Goal: Transaction & Acquisition: Download file/media

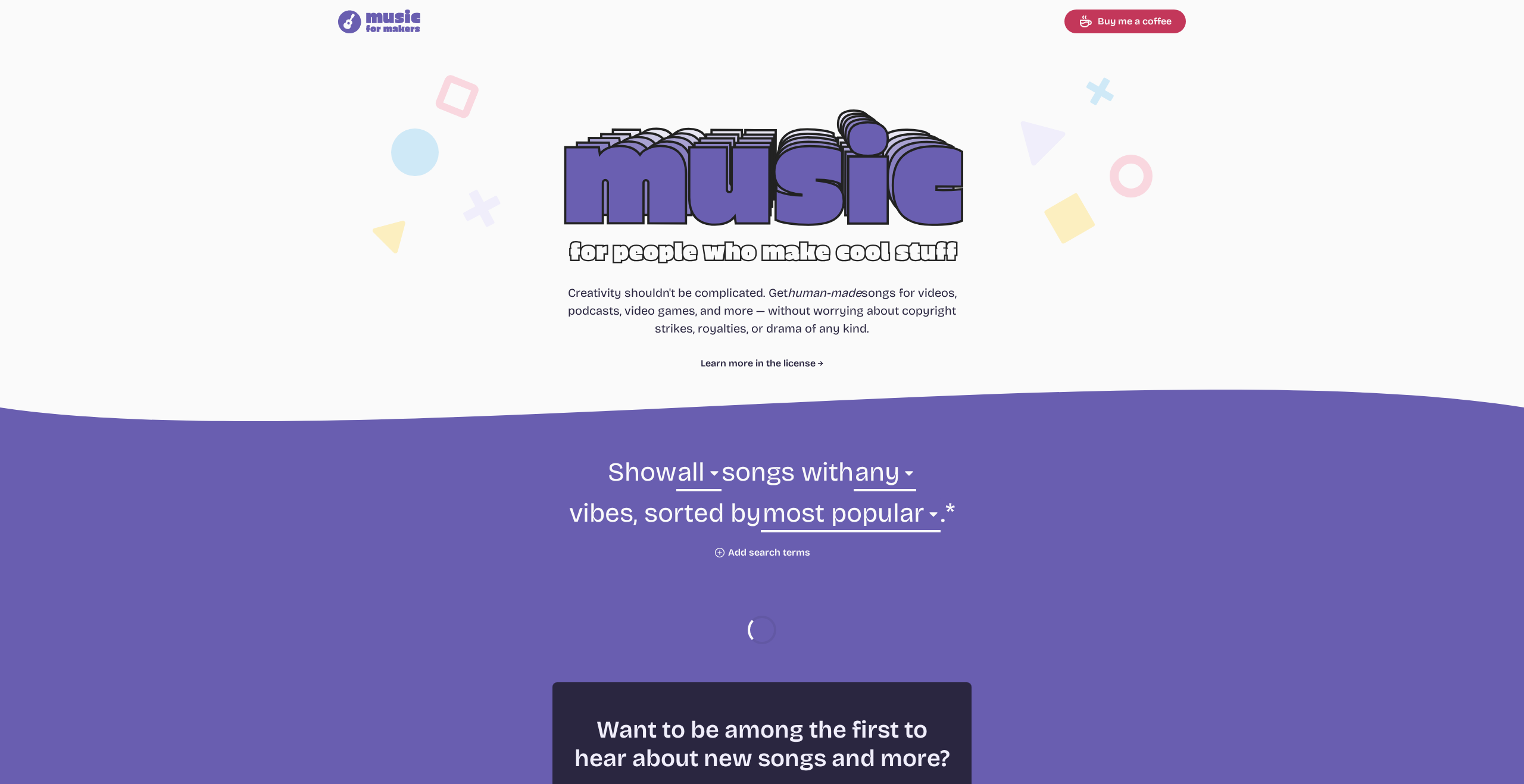
select select "most popular"
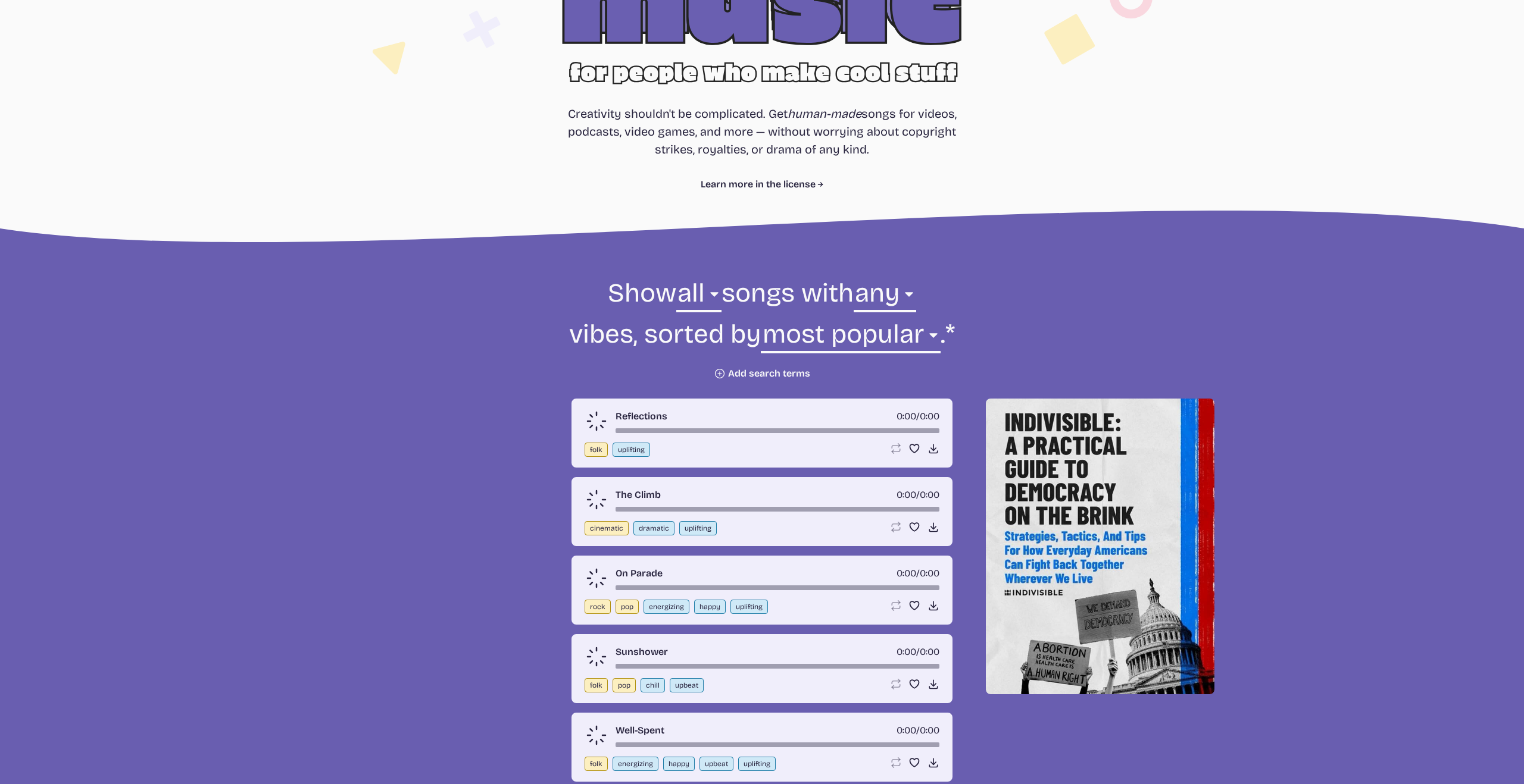
scroll to position [181, 0]
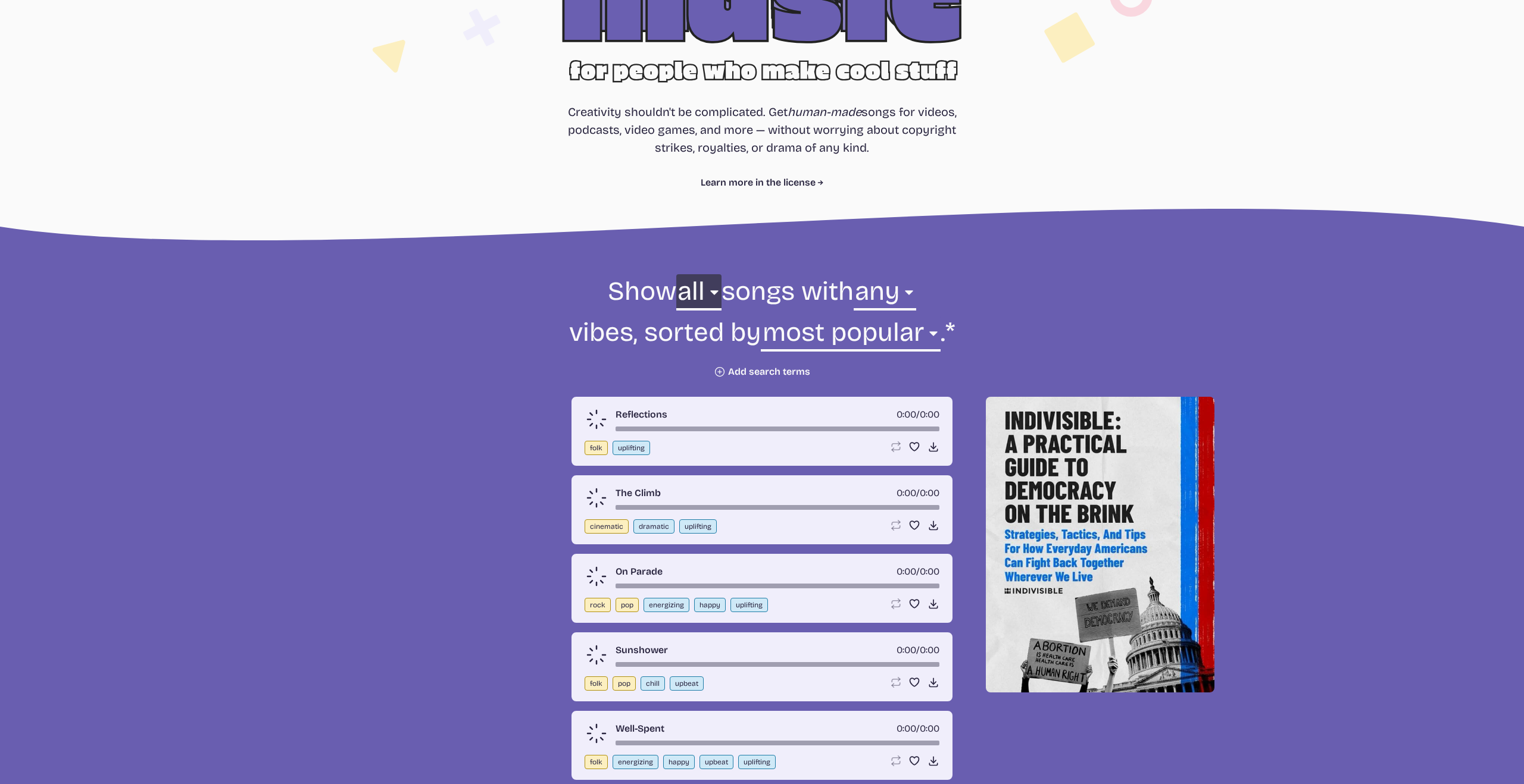
click at [706, 297] on select "all ambient cinematic electronic folk holiday jazz pop rock world" at bounding box center [698, 295] width 45 height 41
click at [916, 294] on select "any aggressive chill contemplative dark dramatic easygoing energizing happy ser…" at bounding box center [884, 295] width 62 height 41
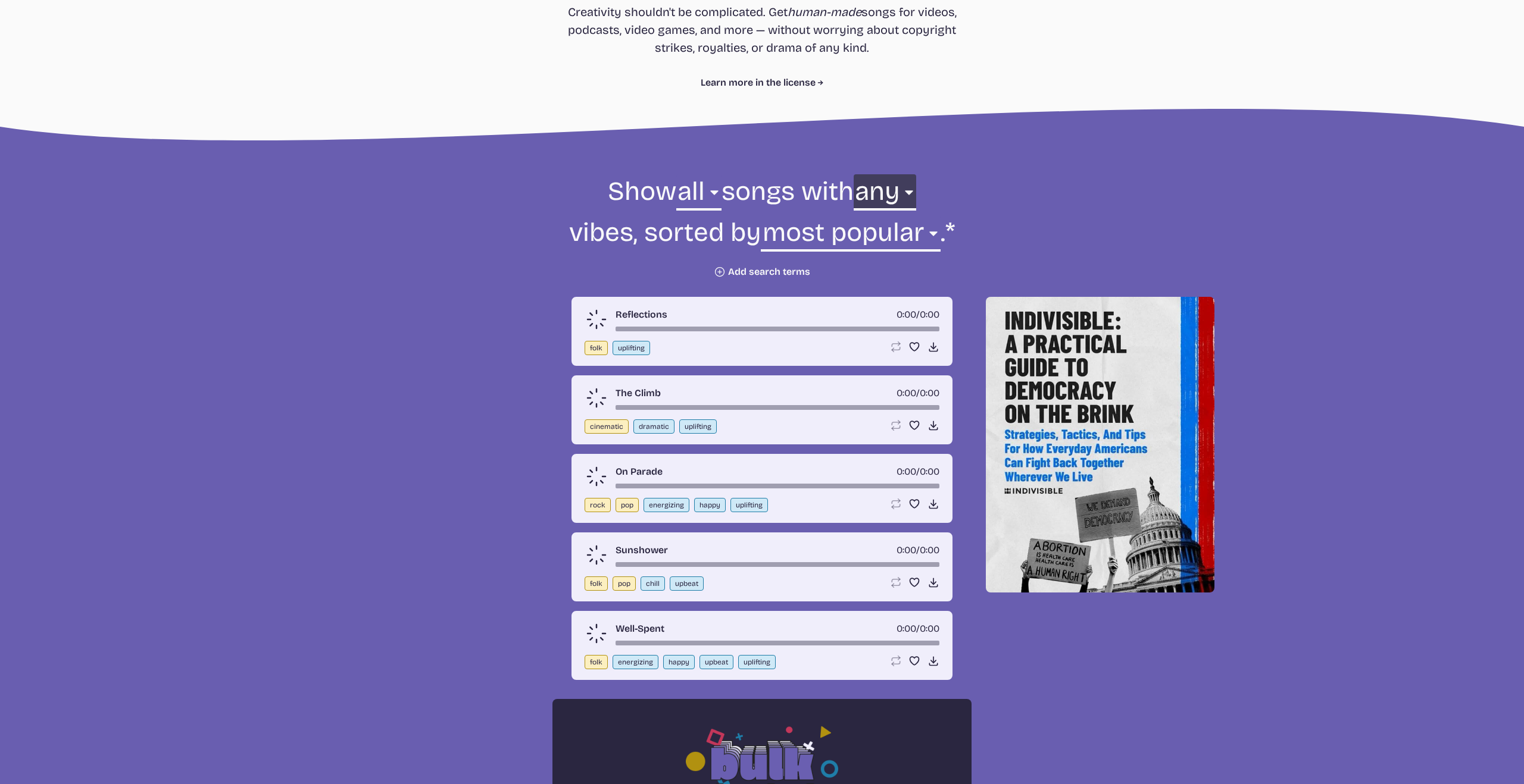
scroll to position [293, 0]
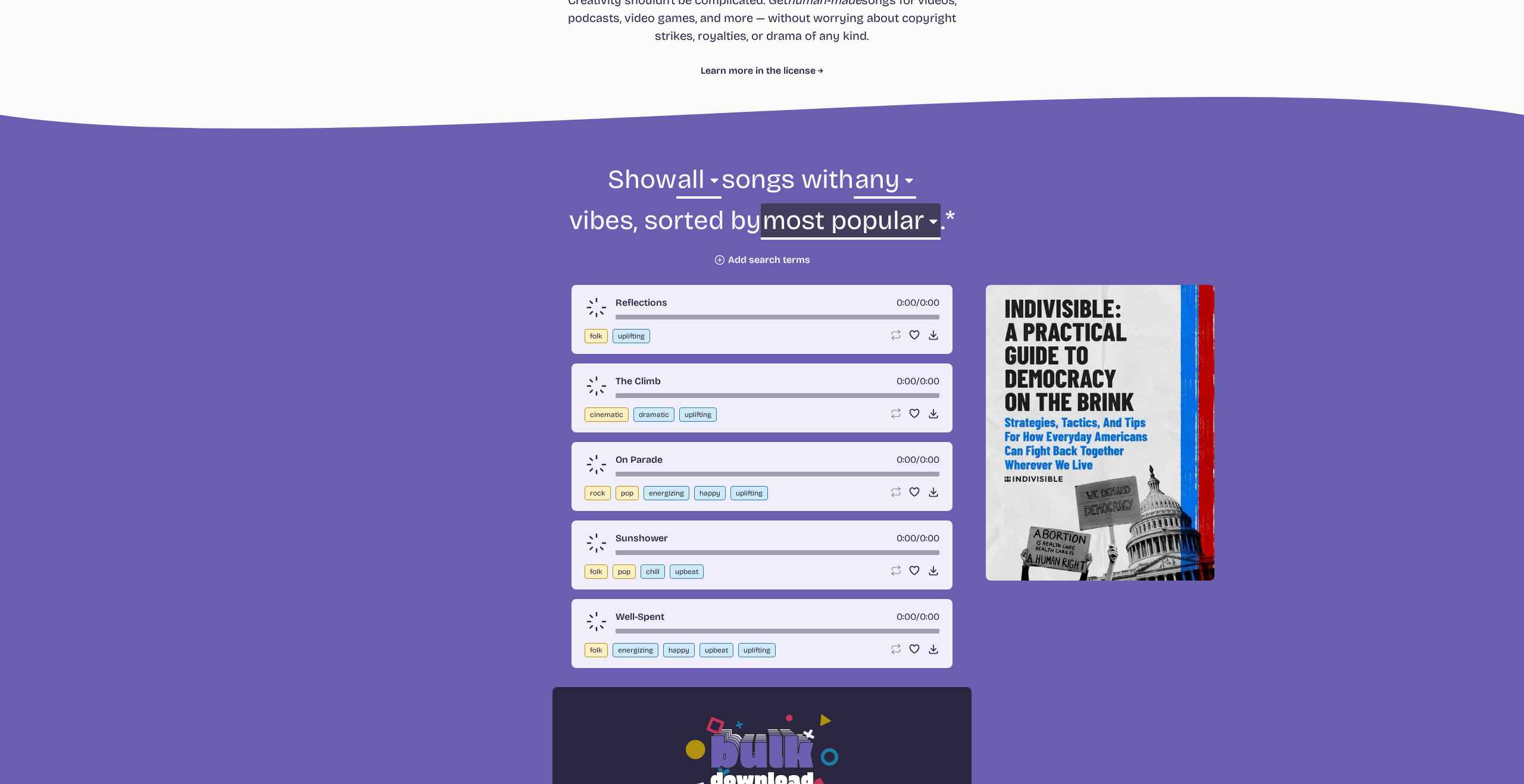
click at [935, 222] on select "newest oldest most popular least popular name" at bounding box center [850, 224] width 179 height 41
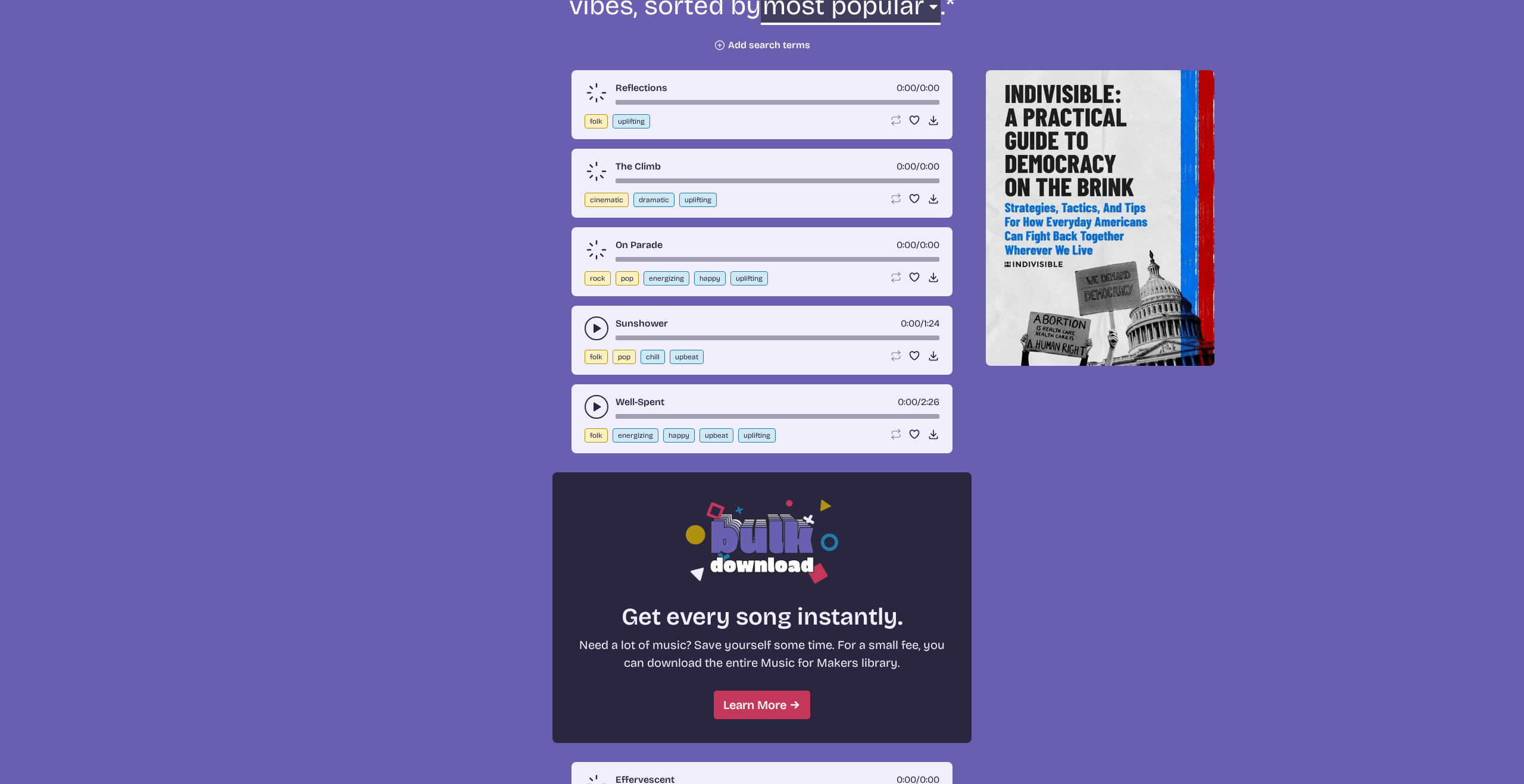
scroll to position [508, 0]
click at [593, 408] on use "play-pause toggle" at bounding box center [596, 406] width 12 height 12
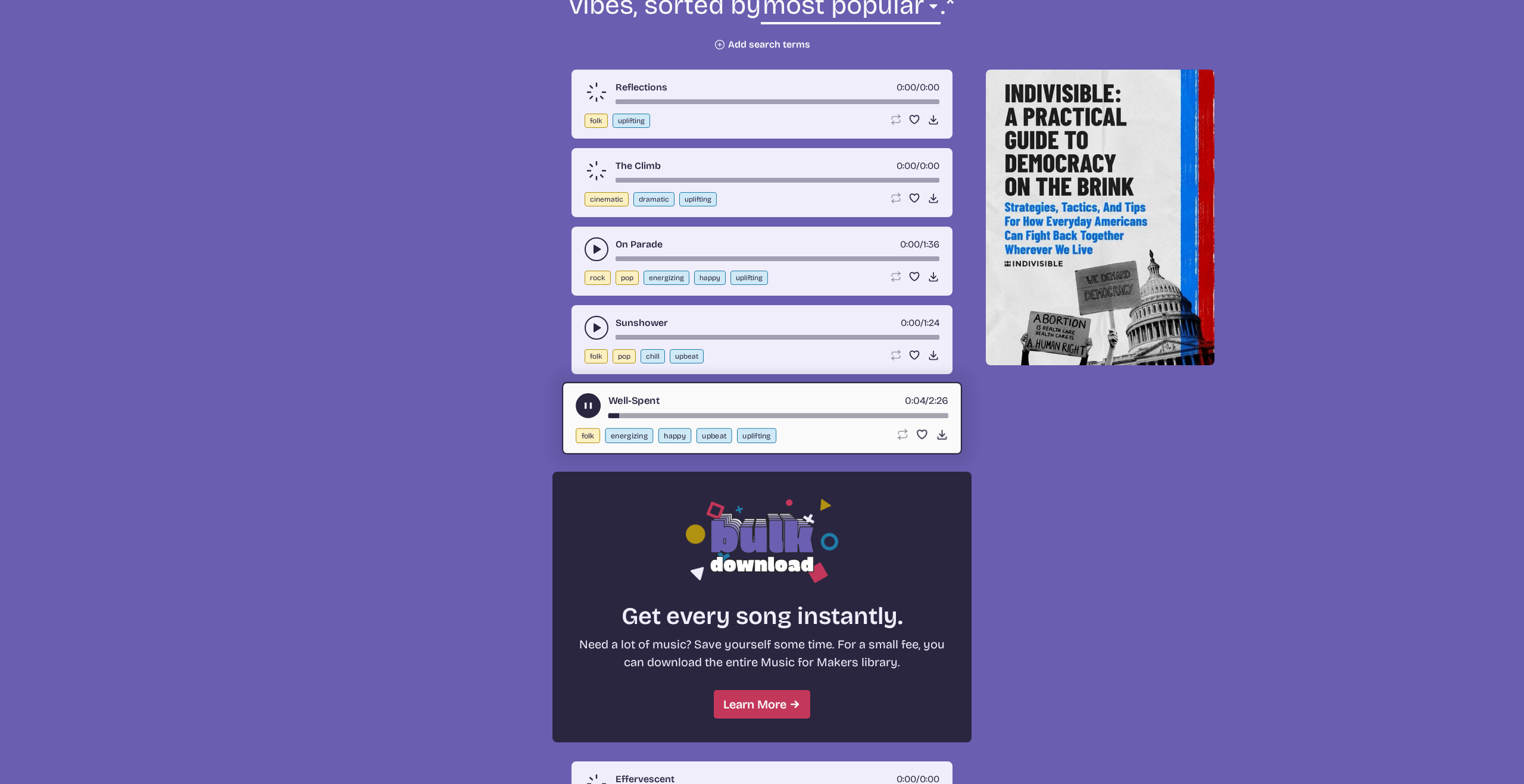
click at [583, 405] on icon "play-pause toggle" at bounding box center [589, 406] width 13 height 13
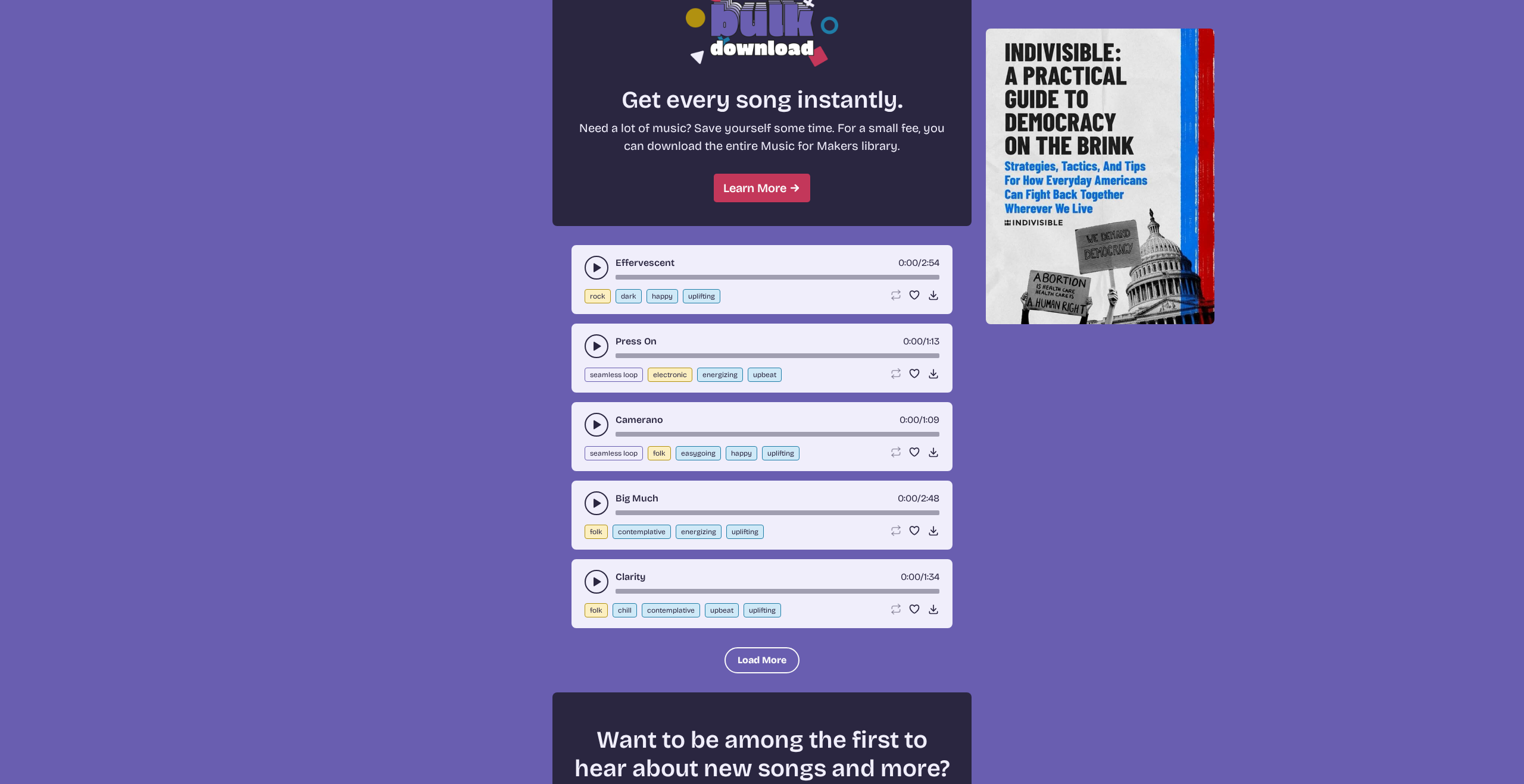
scroll to position [1027, 0]
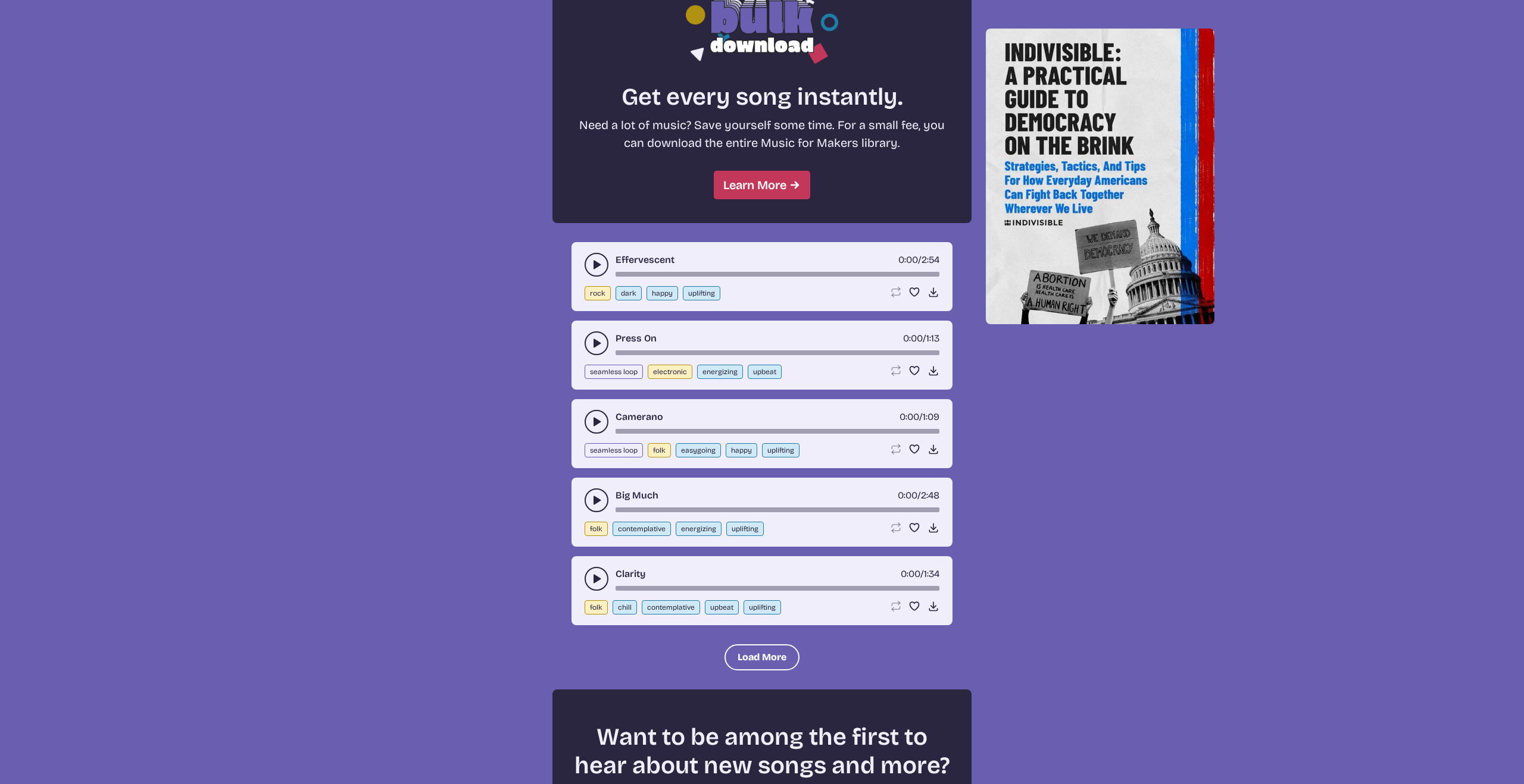
click at [594, 496] on use "play-pause toggle" at bounding box center [596, 500] width 12 height 12
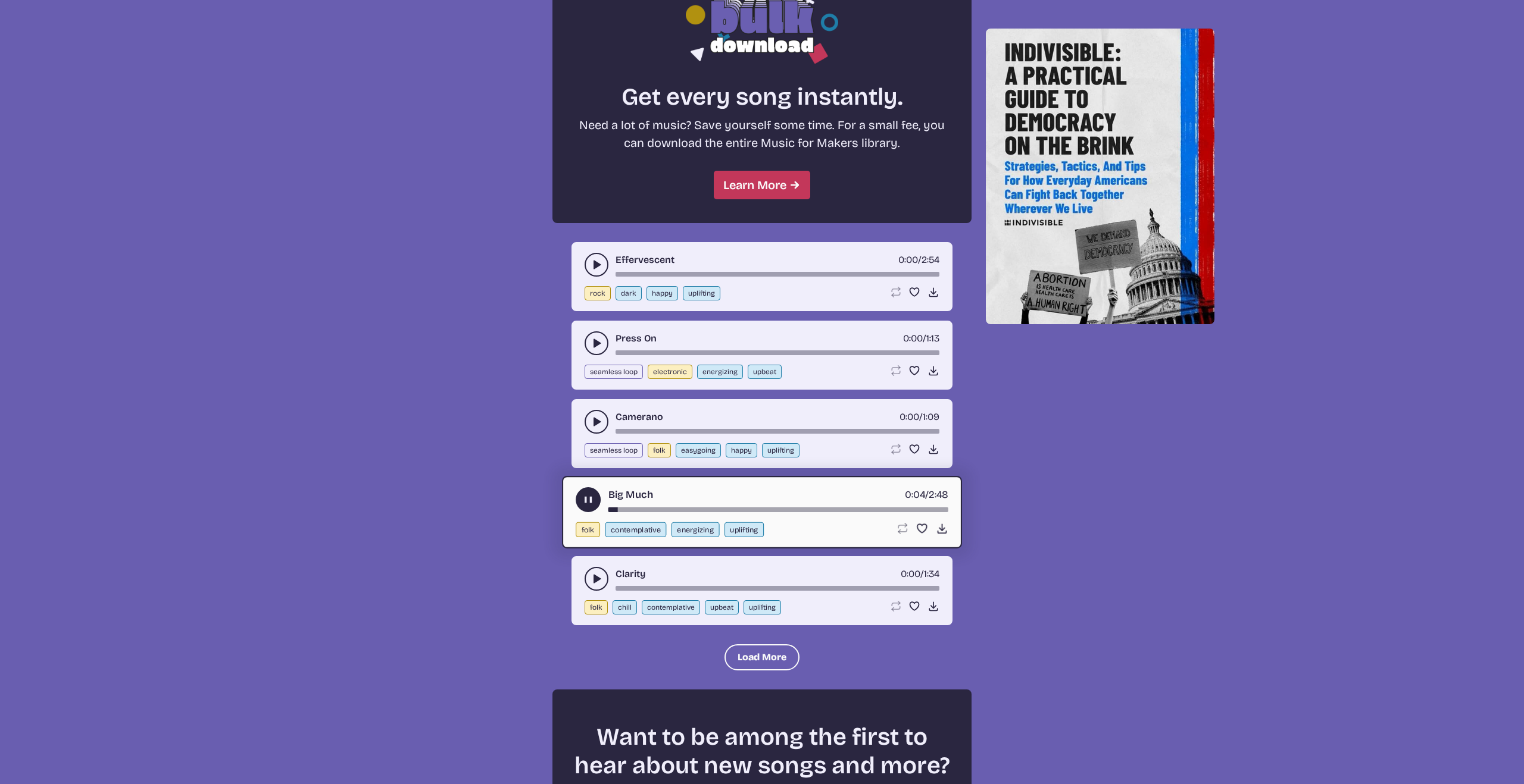
click at [586, 498] on use "play-pause toggle" at bounding box center [589, 500] width 13 height 13
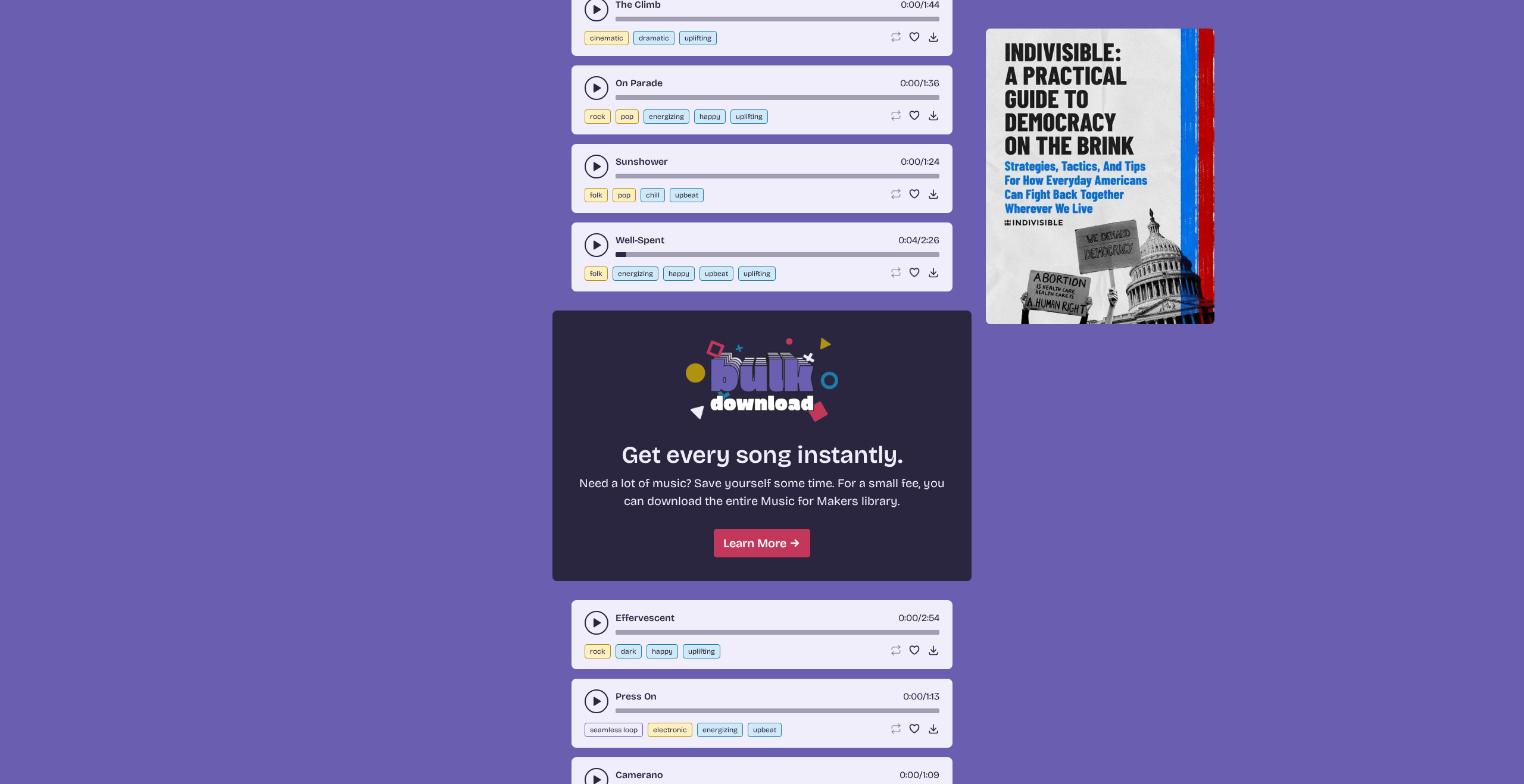
scroll to position [650, 0]
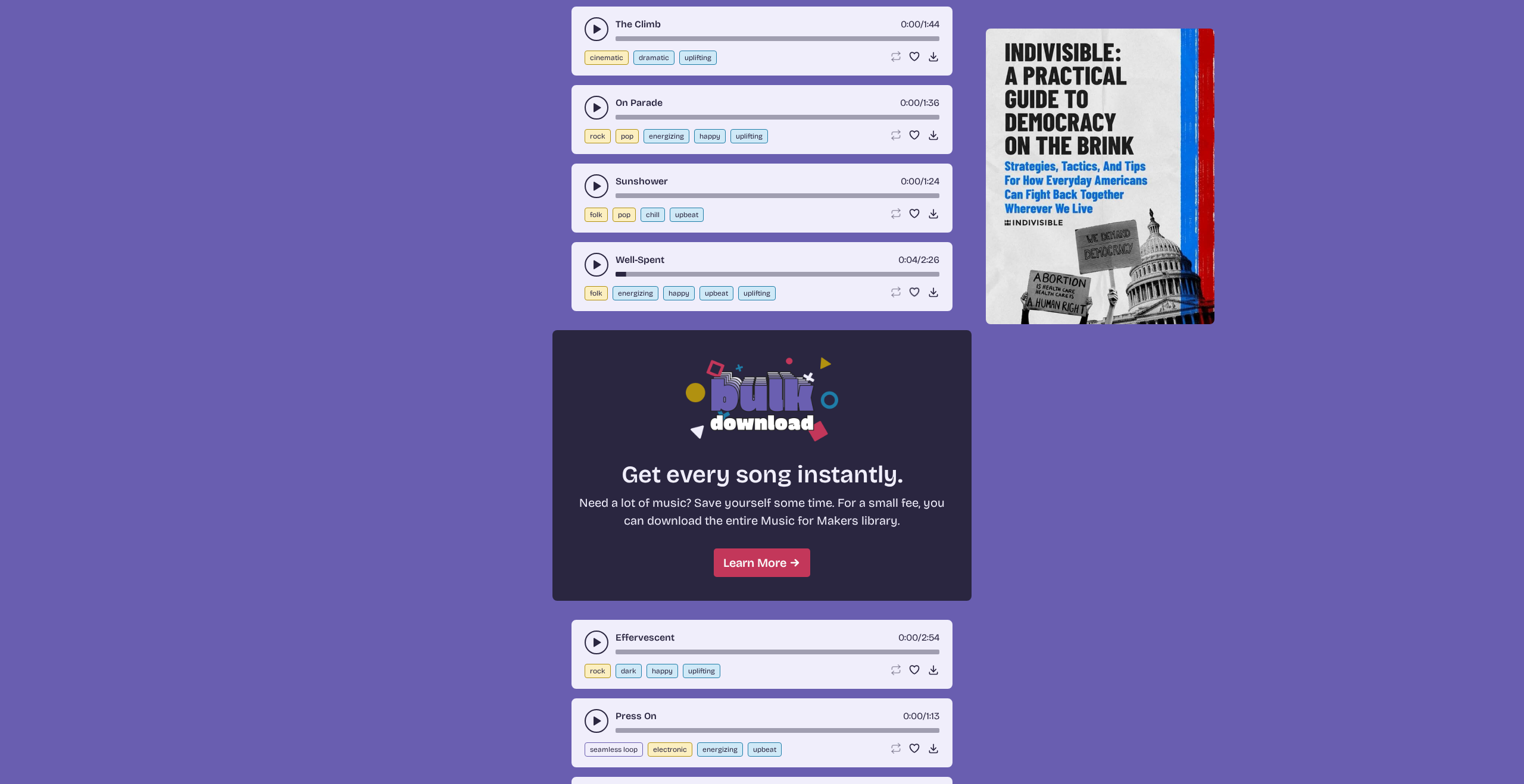
click at [594, 263] on use "play-pause toggle" at bounding box center [596, 264] width 12 height 12
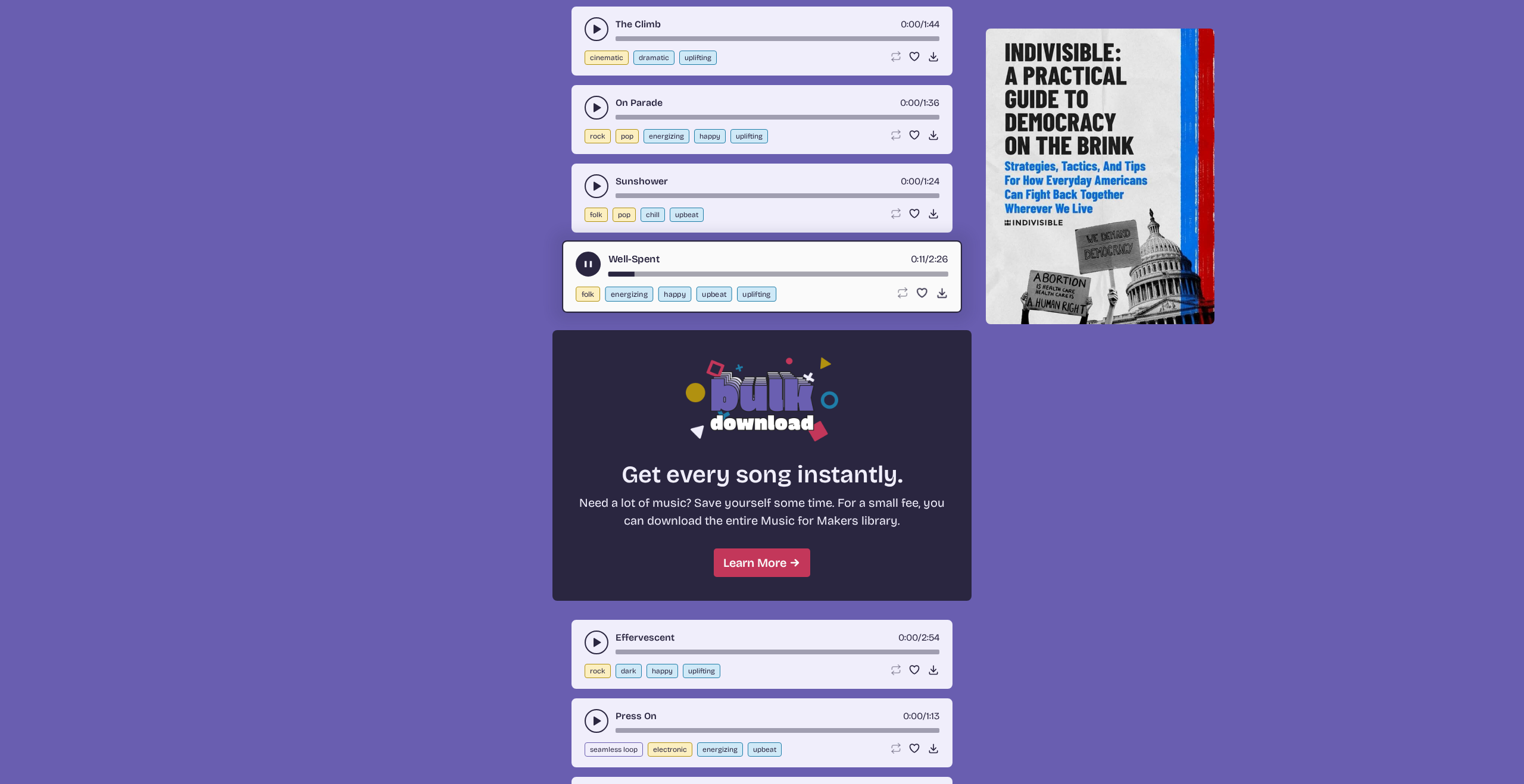
click at [589, 263] on use "play-pause toggle" at bounding box center [589, 264] width 13 height 13
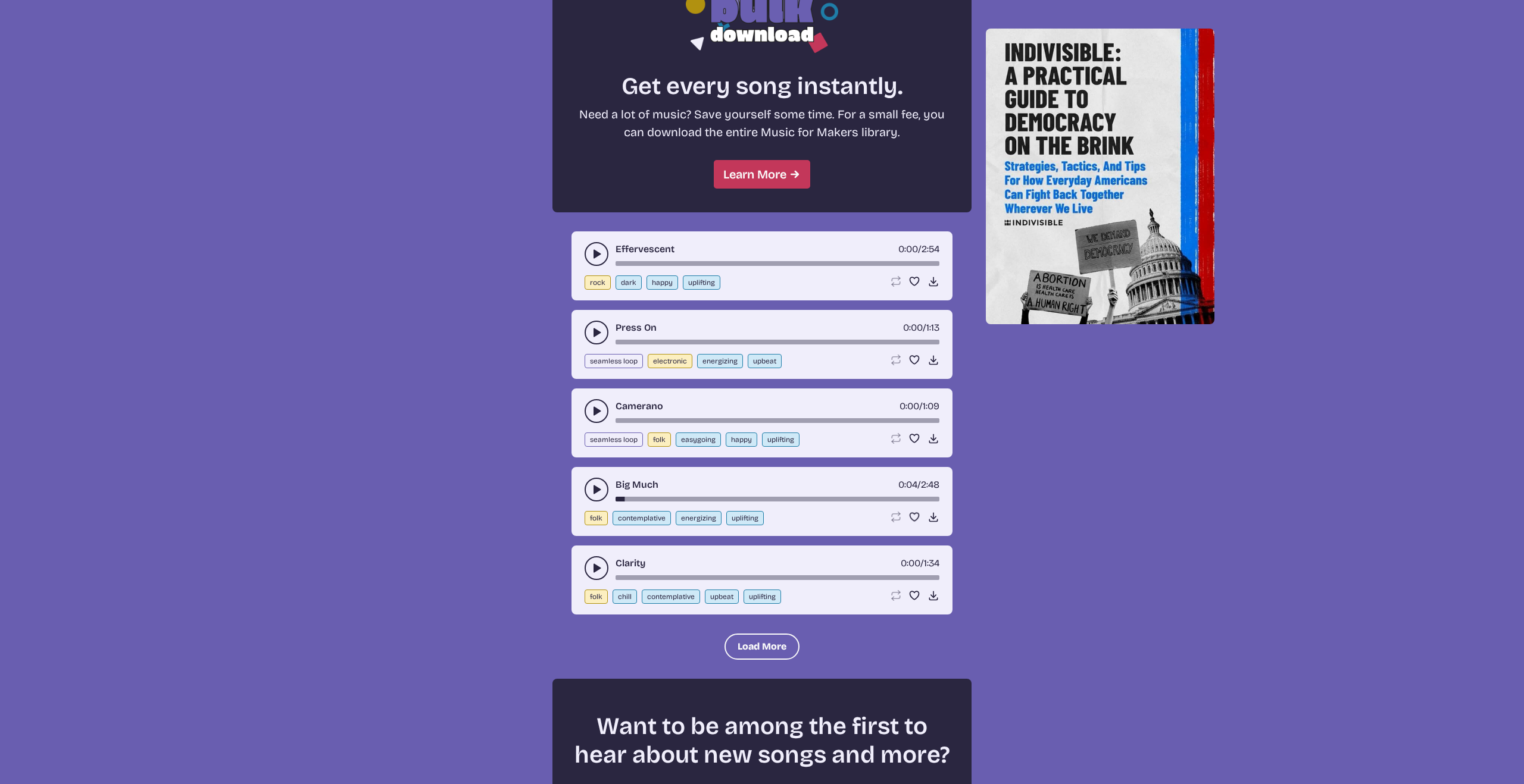
scroll to position [1046, 0]
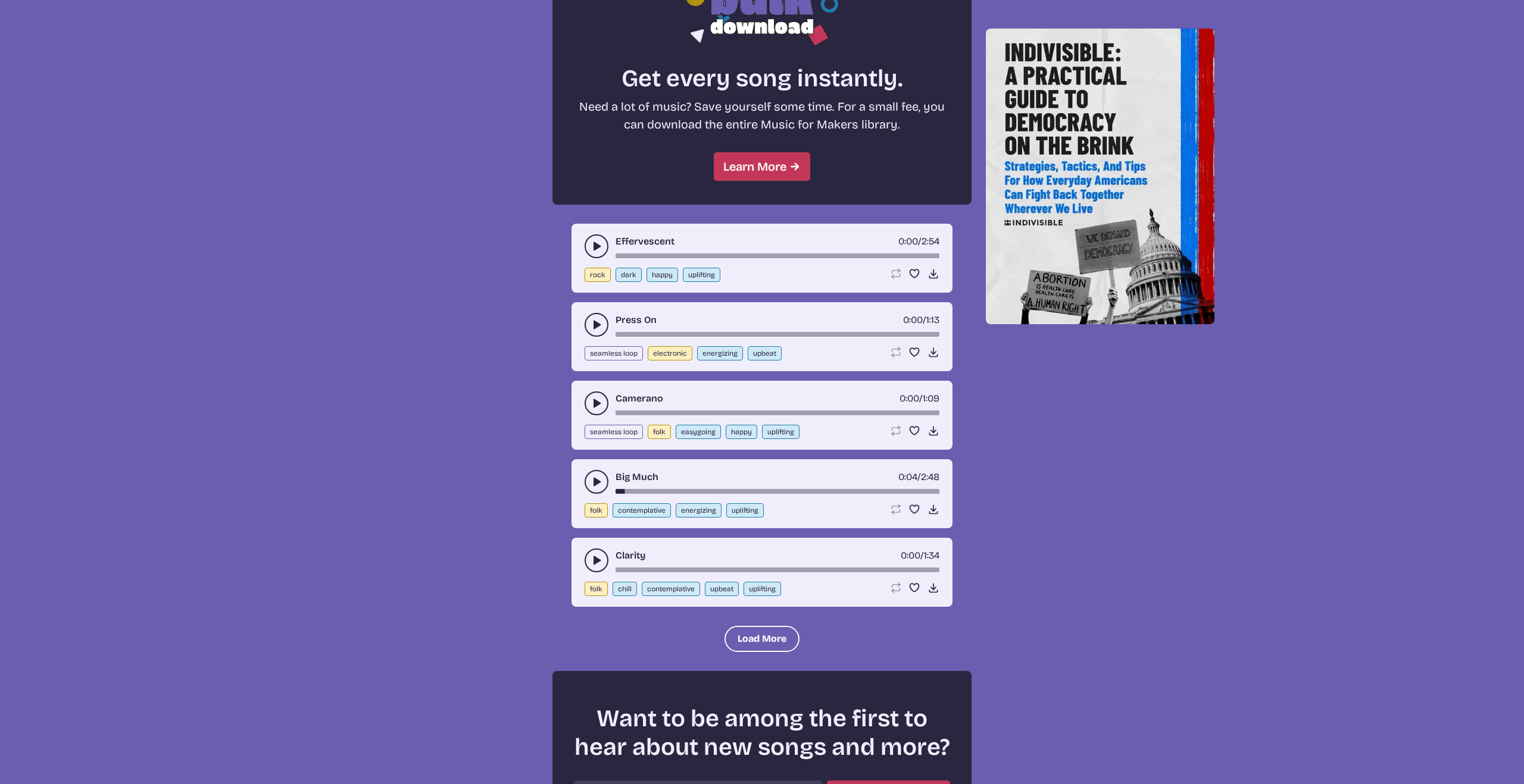
click at [592, 247] on icon "play-pause toggle" at bounding box center [596, 246] width 12 height 12
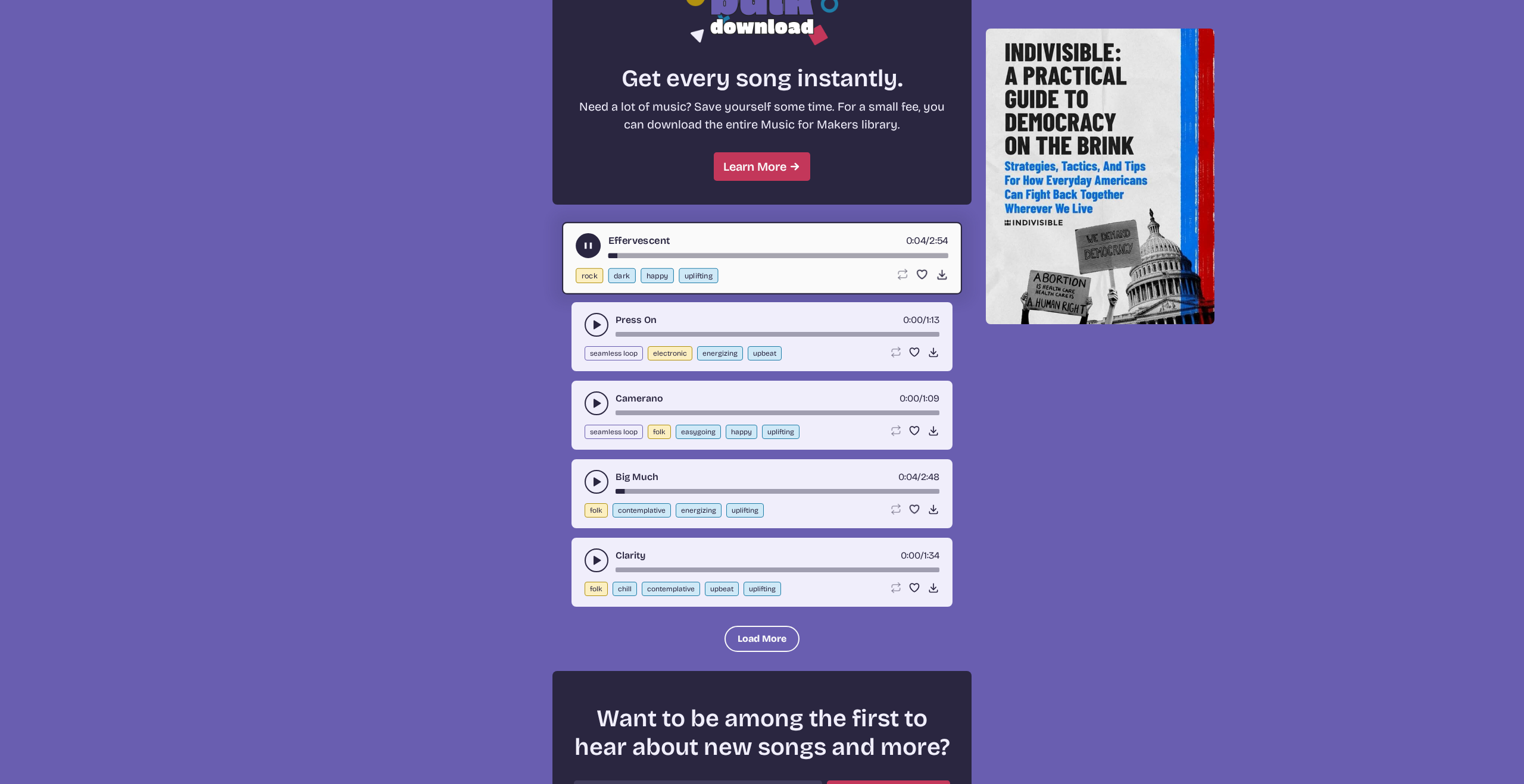
click at [589, 246] on use "play-pause toggle" at bounding box center [589, 246] width 13 height 13
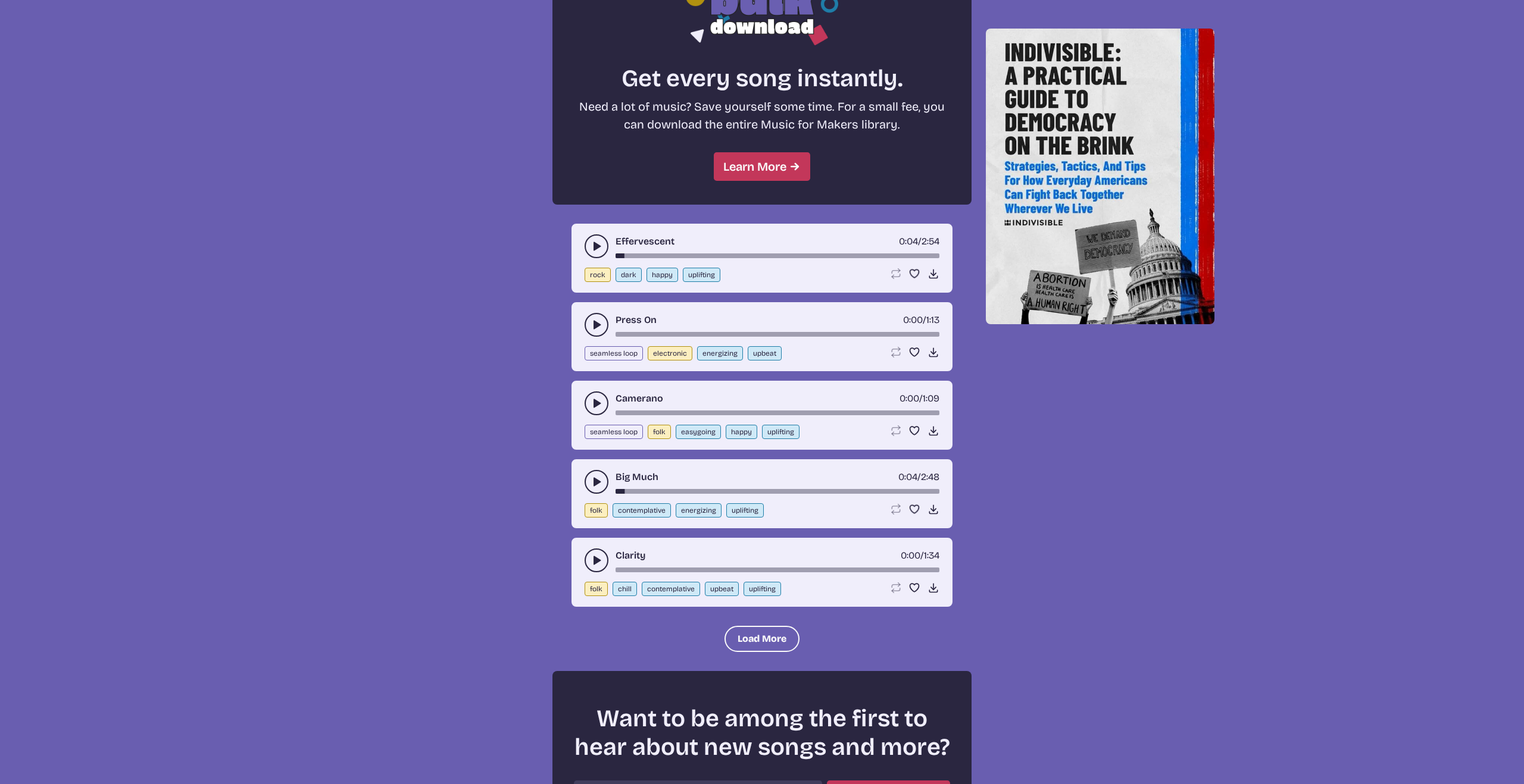
click at [593, 479] on icon "play-pause toggle" at bounding box center [596, 481] width 12 height 12
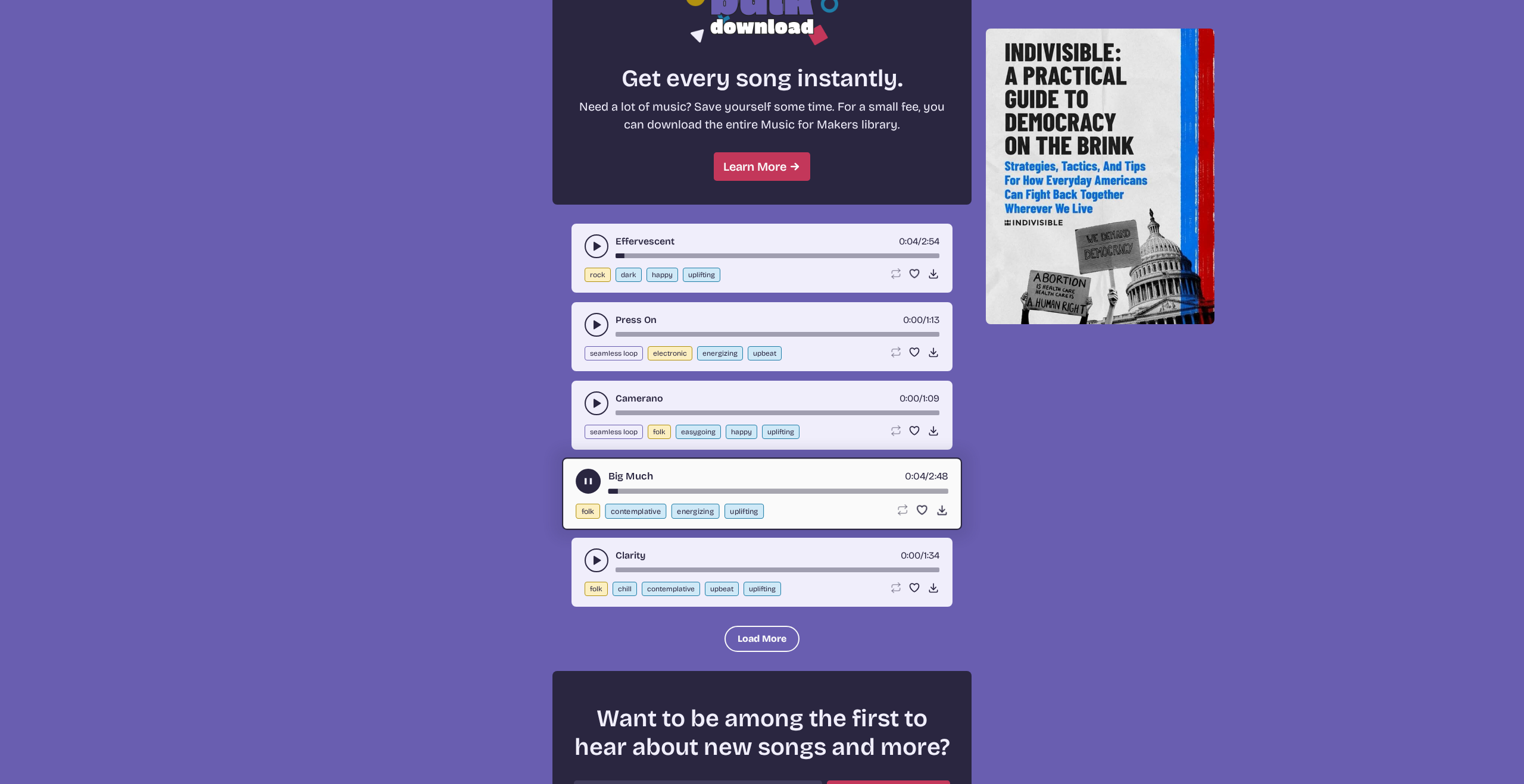
click at [582, 480] on icon "play-pause toggle" at bounding box center [589, 482] width 13 height 13
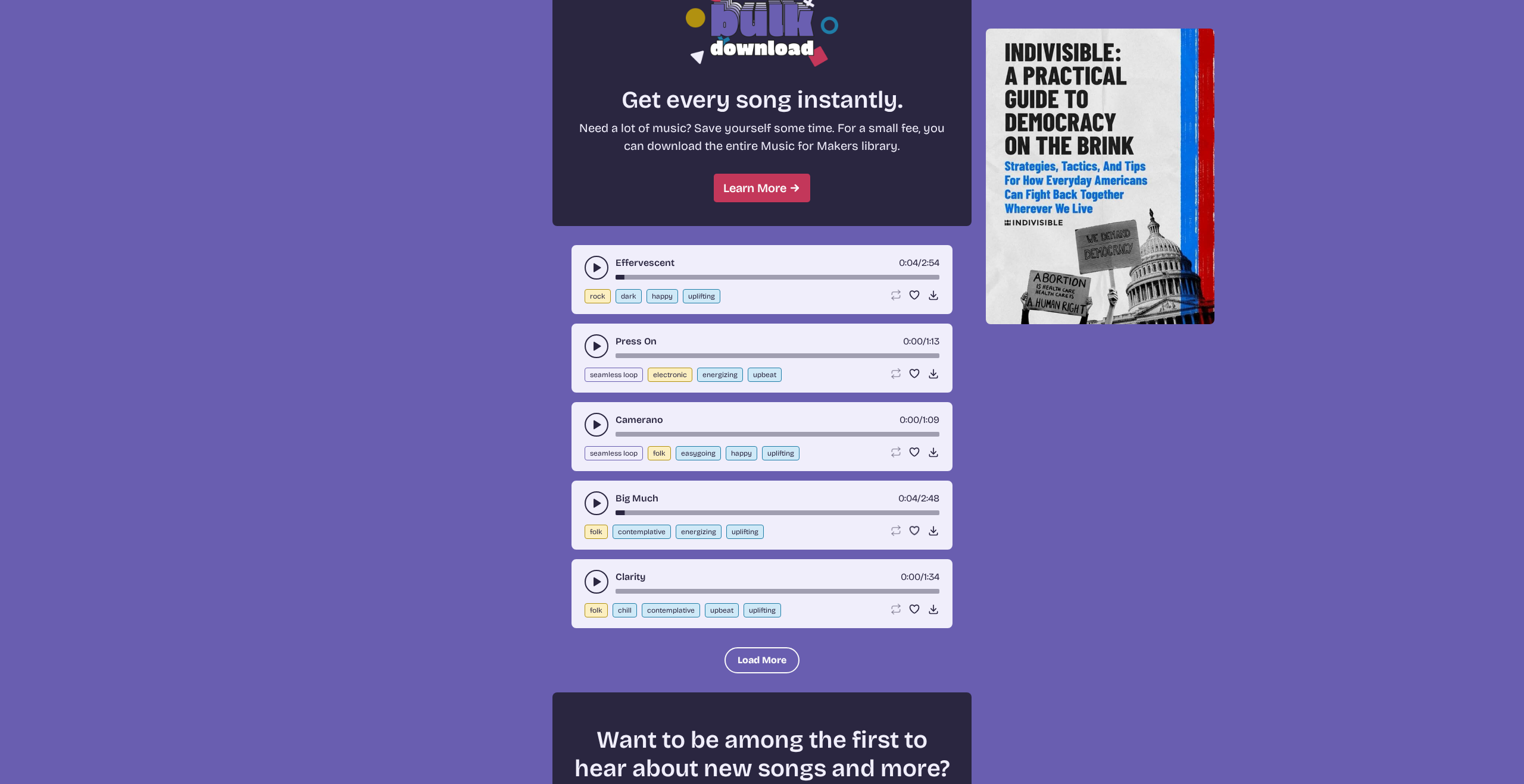
scroll to position [1022, 0]
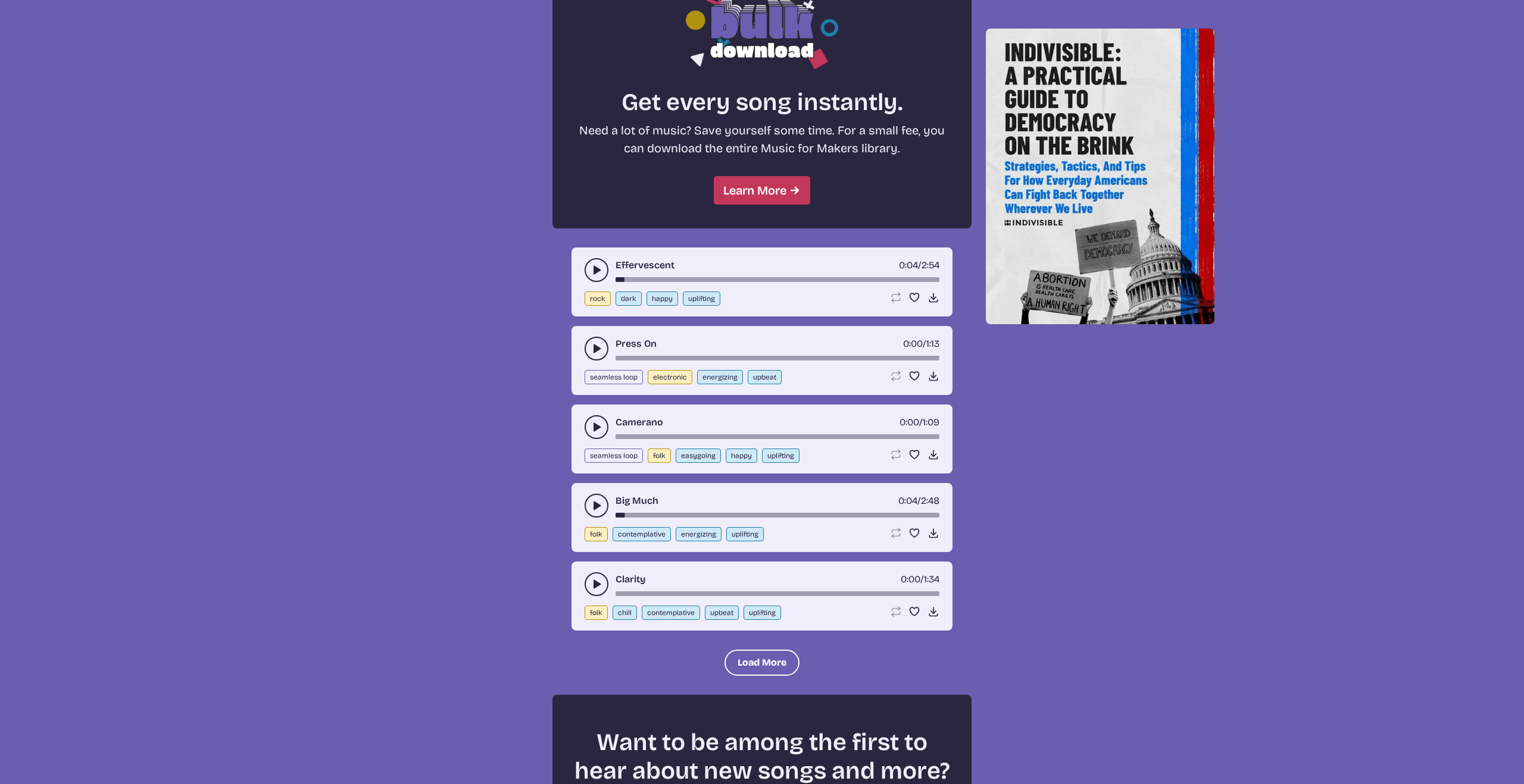
click at [593, 504] on icon "play-pause toggle" at bounding box center [596, 505] width 12 height 12
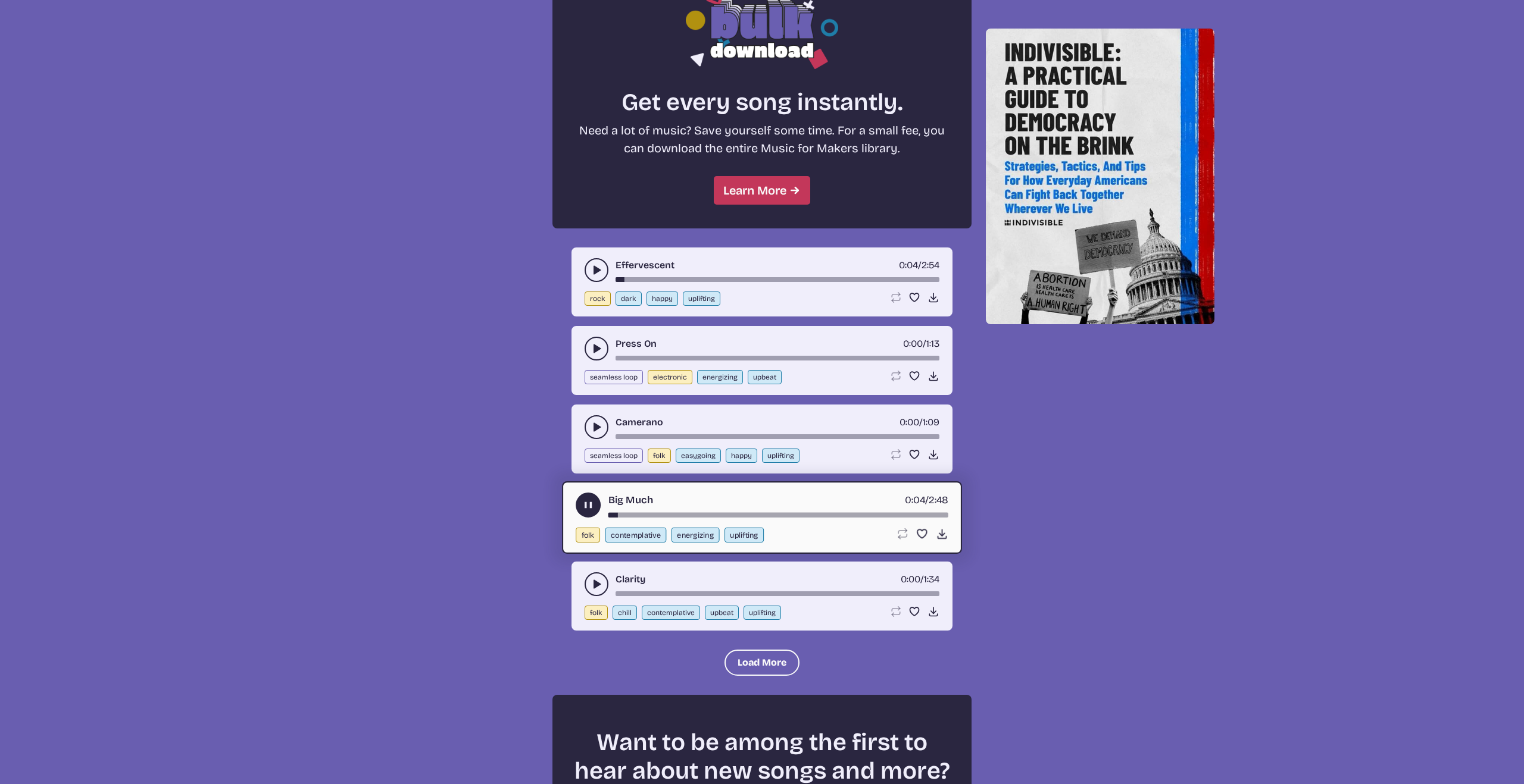
click at [587, 502] on use "play-pause toggle" at bounding box center [589, 506] width 13 height 13
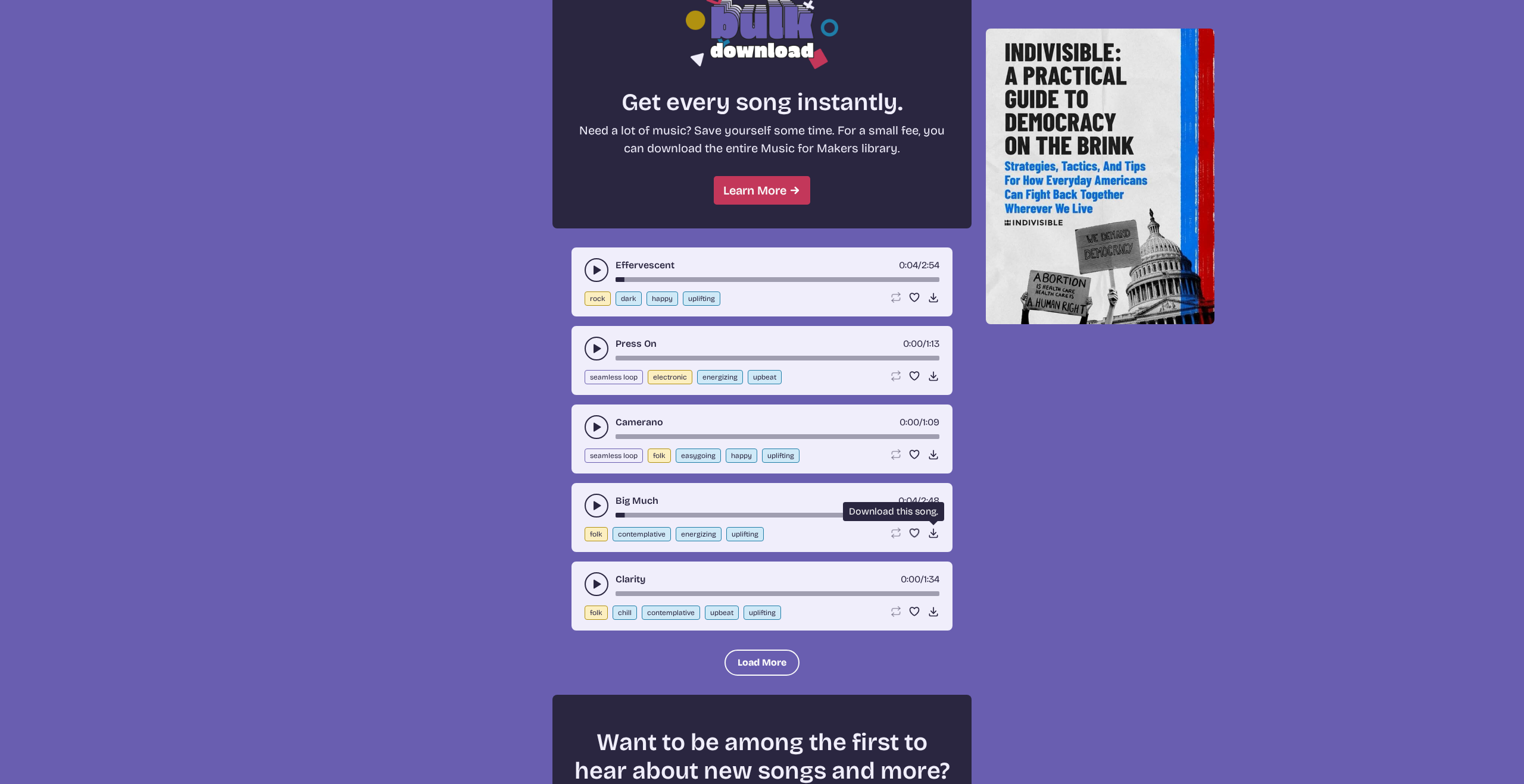
click at [931, 532] on icon "Download song" at bounding box center [933, 532] width 12 height 12
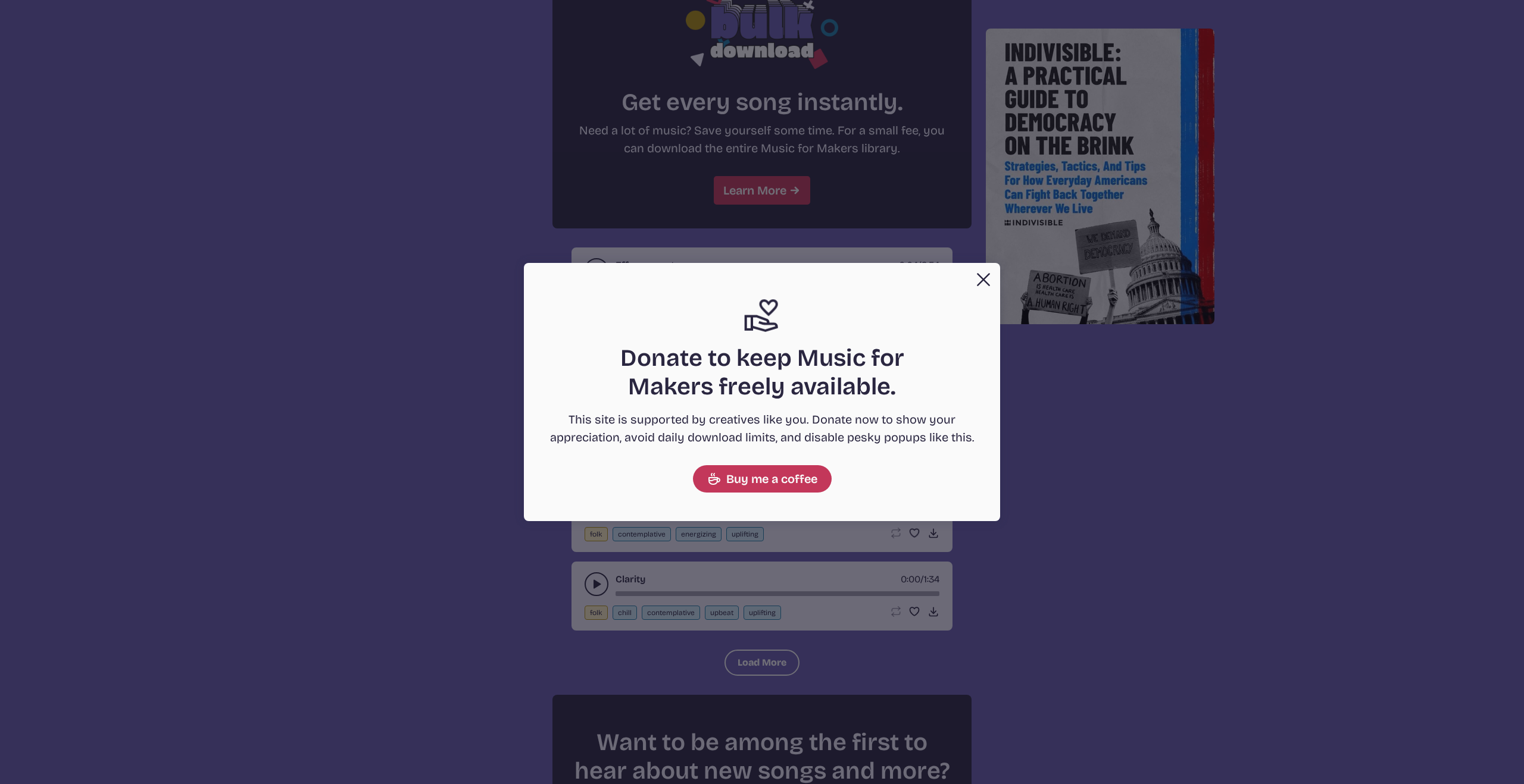
click at [979, 279] on button "Close" at bounding box center [983, 279] width 24 height 24
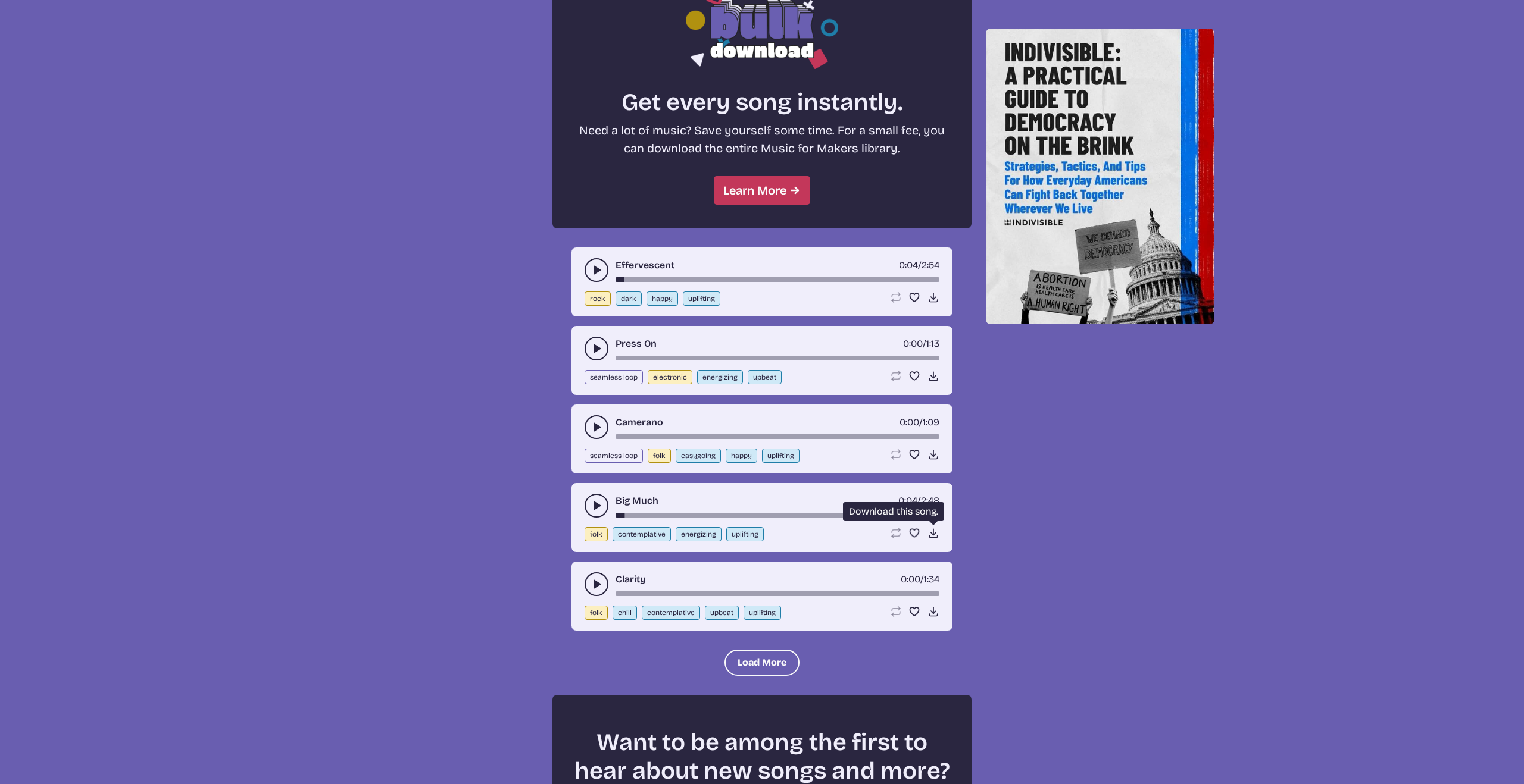
click at [932, 532] on icon "Download song" at bounding box center [933, 532] width 12 height 12
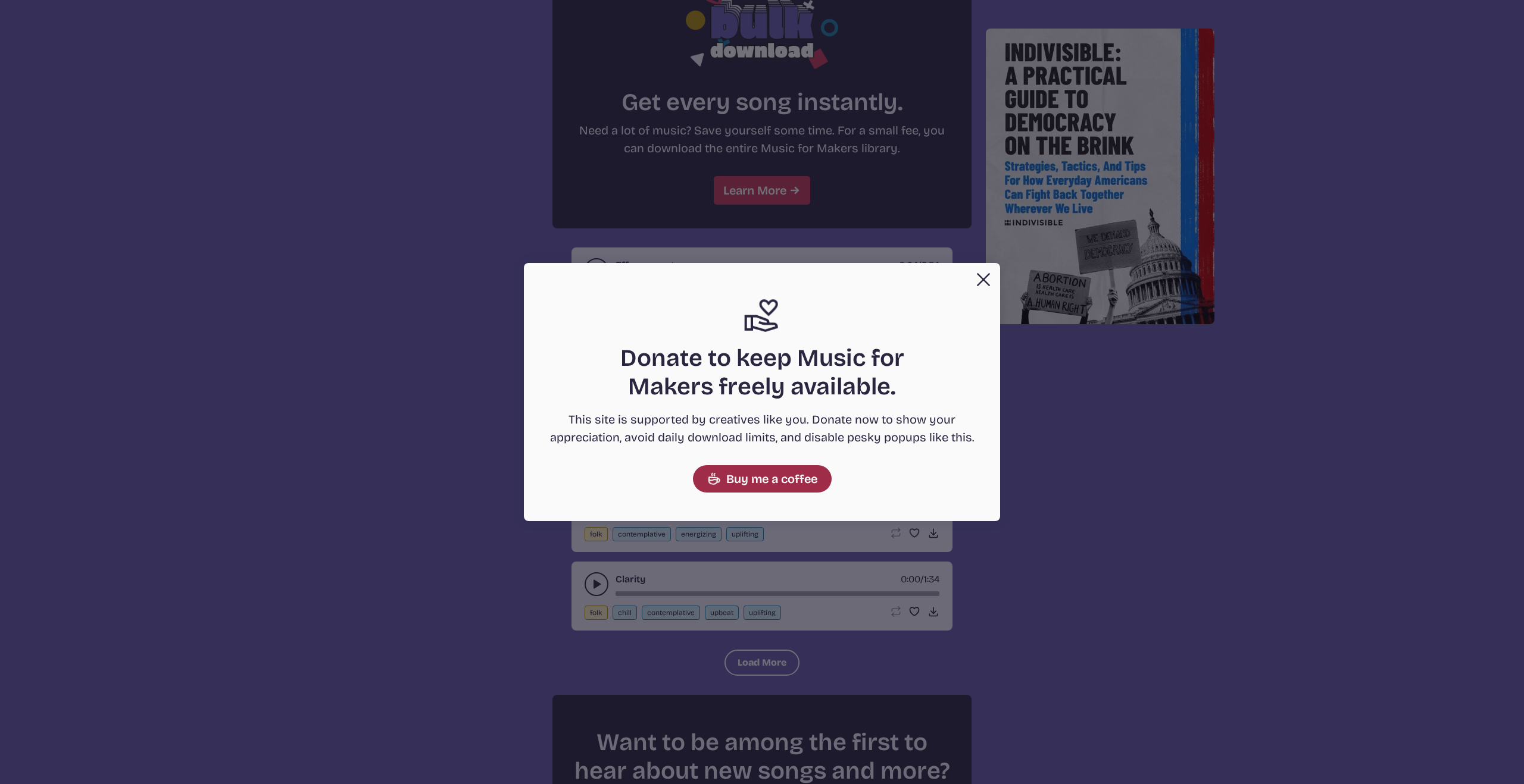
click at [767, 476] on link "Buy me a coffee" at bounding box center [762, 479] width 139 height 28
click at [979, 278] on button "Close" at bounding box center [983, 279] width 24 height 24
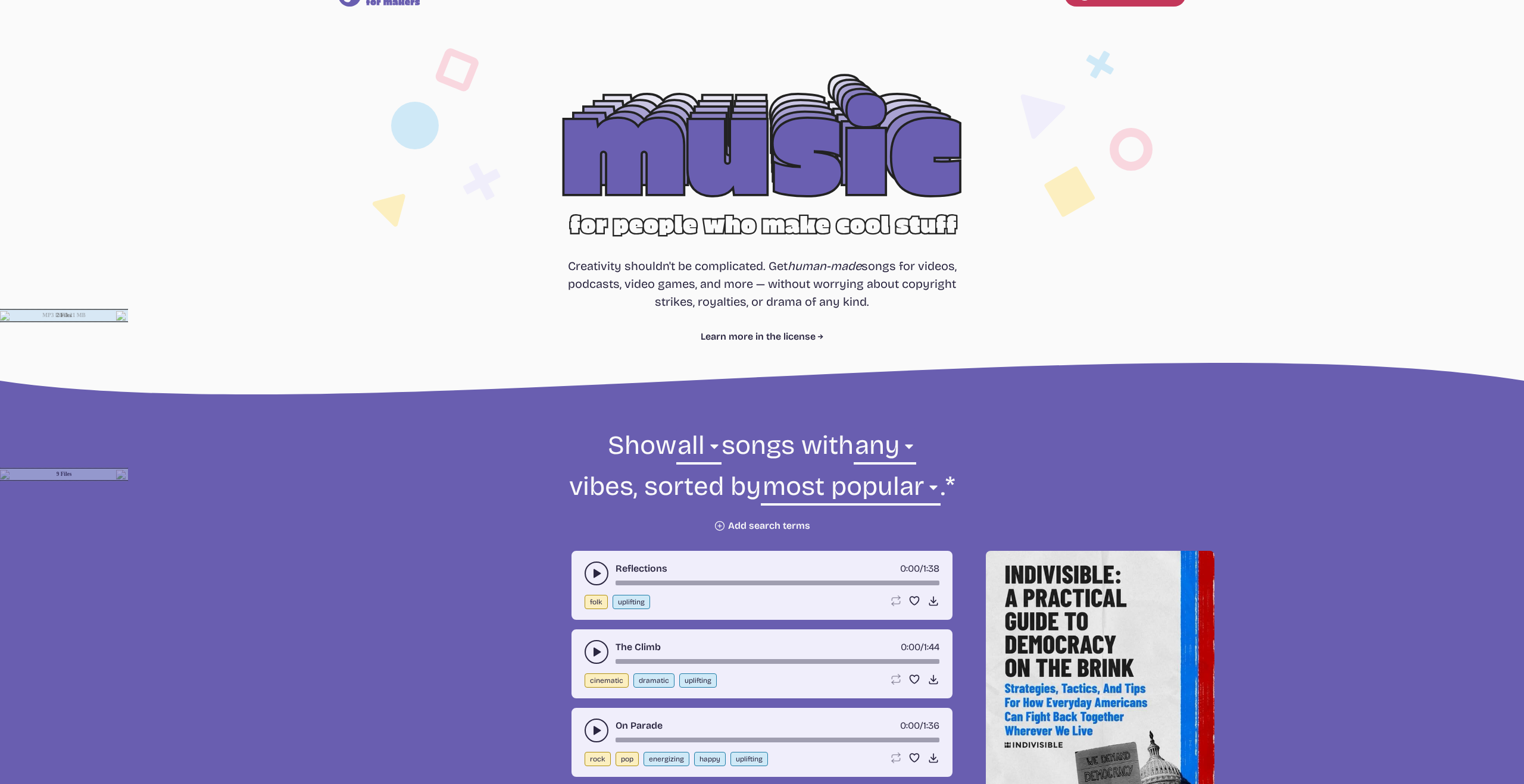
scroll to position [0, 0]
